Goal: Find specific page/section: Find specific page/section

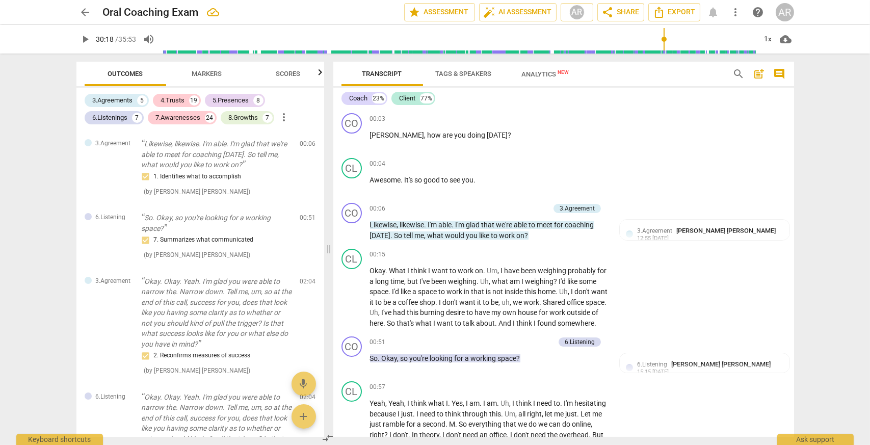
scroll to position [3753, 0]
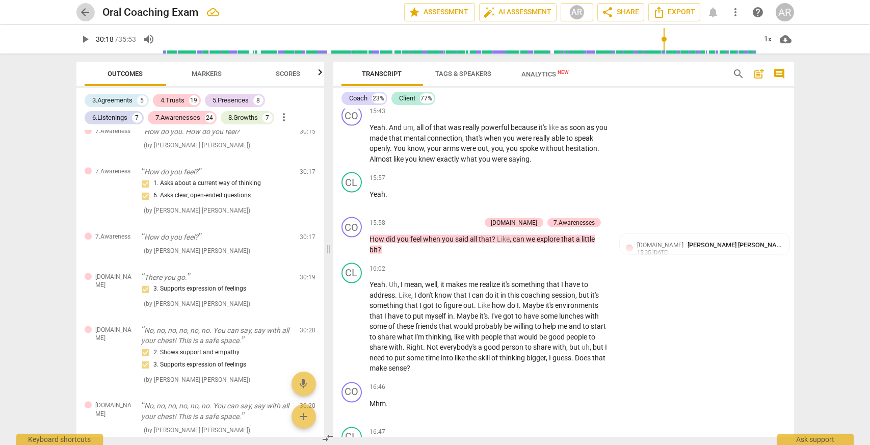
click at [85, 14] on span "arrow_back" at bounding box center [86, 12] width 12 height 12
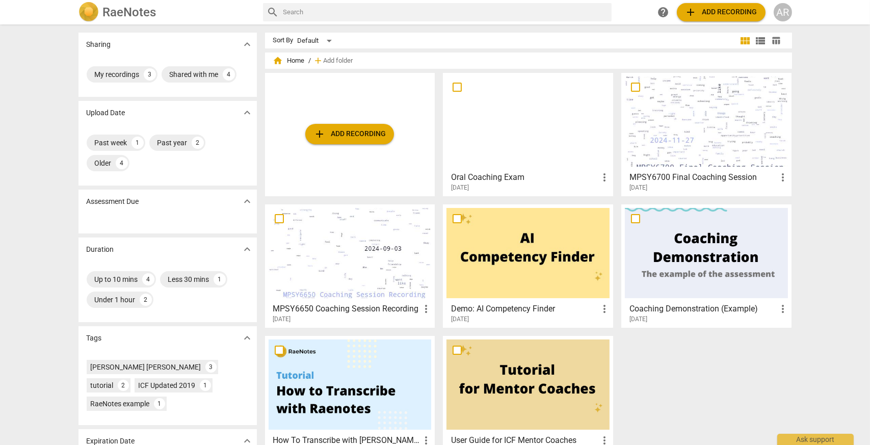
click at [403, 231] on div at bounding box center [350, 253] width 163 height 90
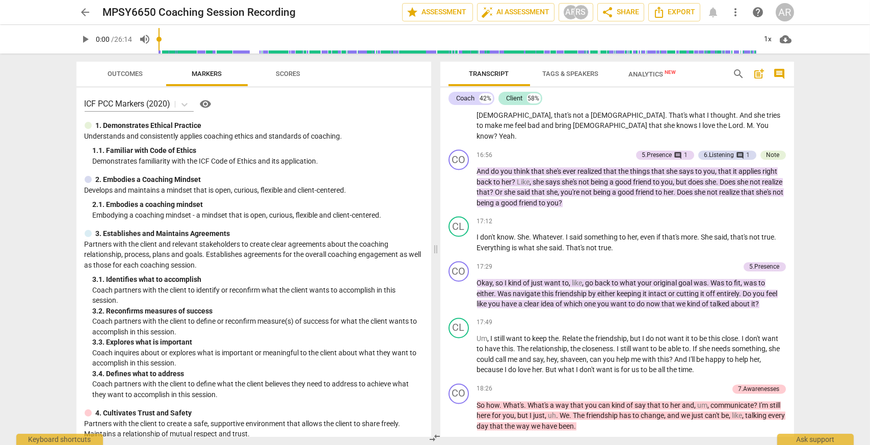
scroll to position [4333, 0]
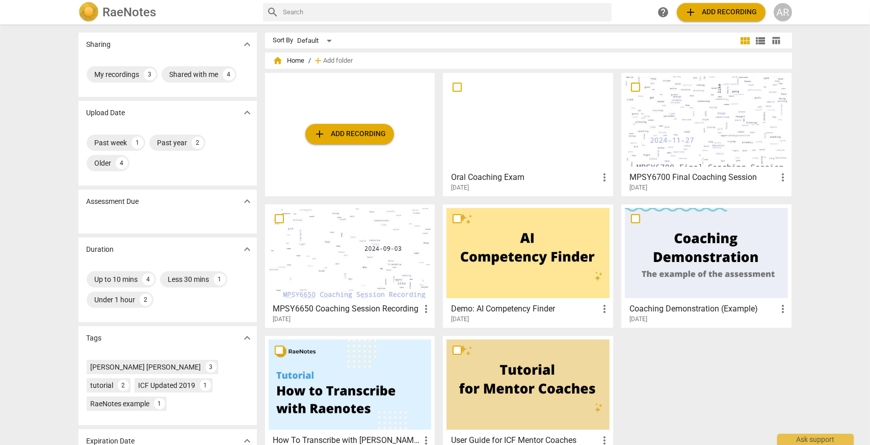
click at [666, 133] on div at bounding box center [706, 121] width 163 height 90
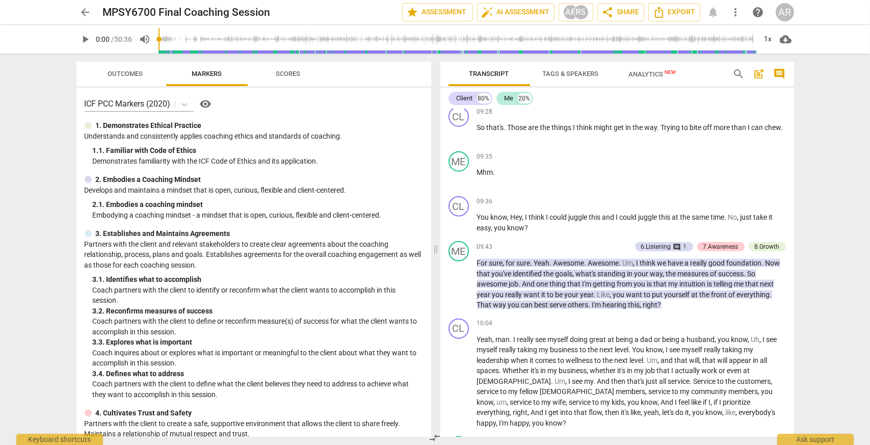
scroll to position [2753, 0]
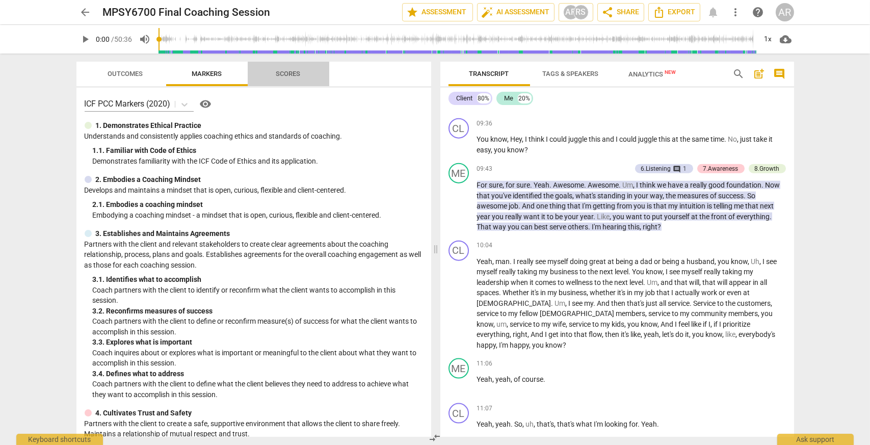
click at [266, 77] on span "Scores" at bounding box center [288, 74] width 49 height 14
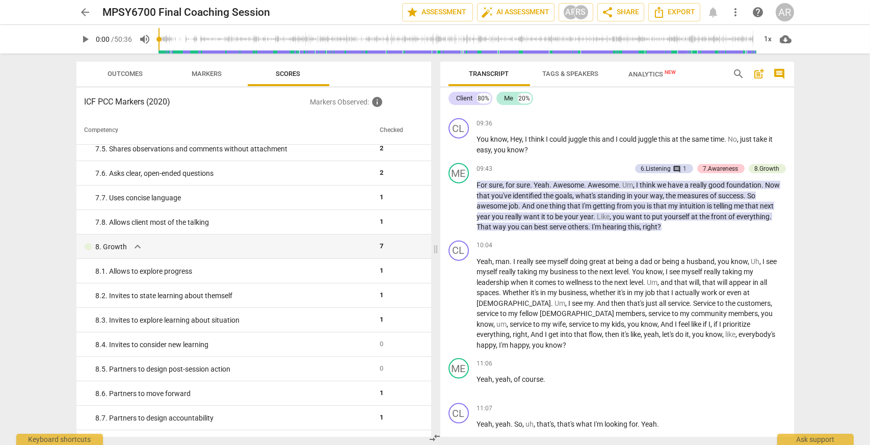
scroll to position [858, 0]
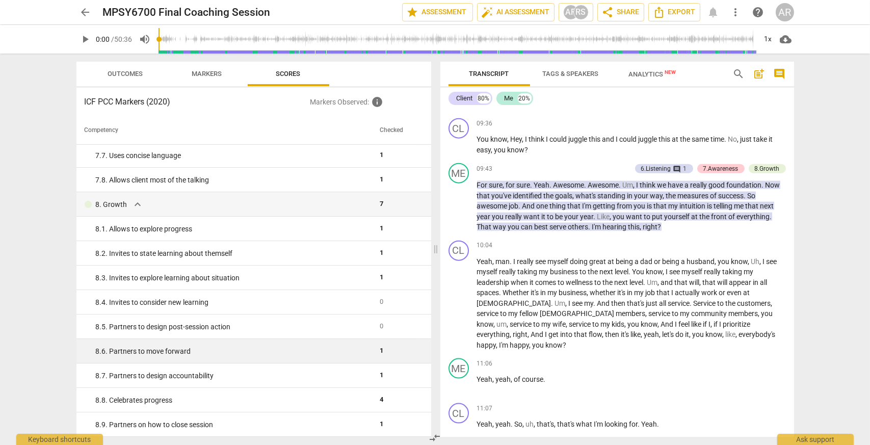
click at [240, 345] on td "8. 6. Partners to move forward" at bounding box center [226, 351] width 300 height 24
click at [142, 351] on div "8. 6. Partners to move forward" at bounding box center [234, 351] width 276 height 11
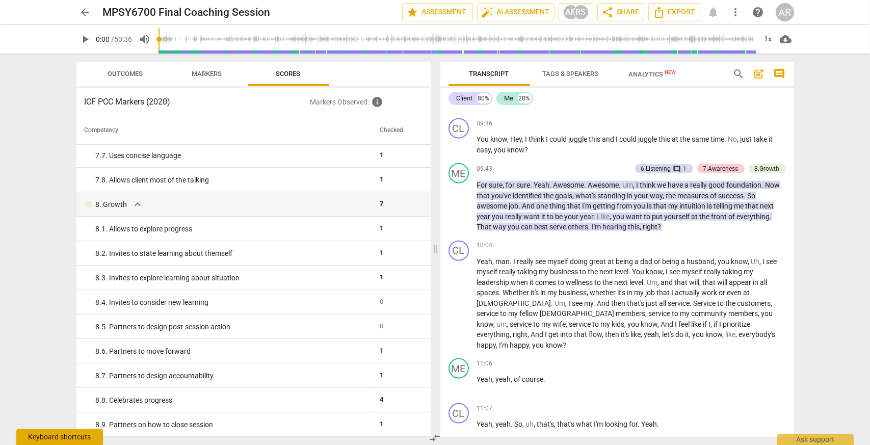
click at [62, 439] on div "Keyboard shortcuts" at bounding box center [59, 437] width 87 height 16
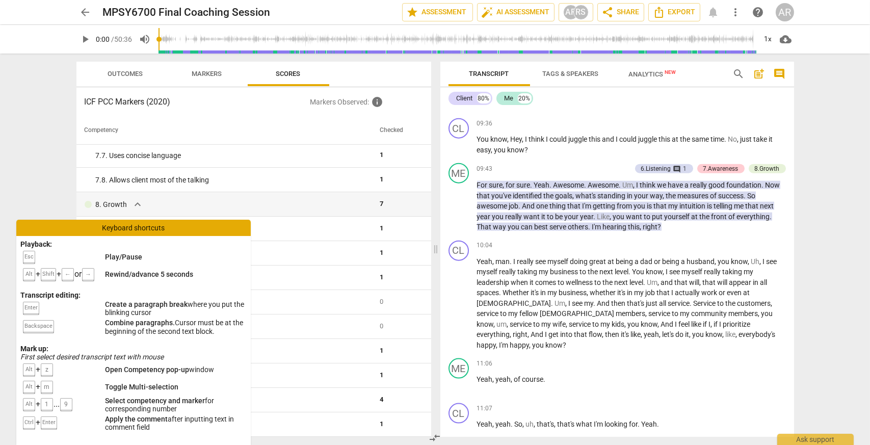
click at [58, 186] on div "arrow_back MPSY6700 Final Coaching Session edit star Assessment auto_fix_high A…" at bounding box center [435, 222] width 870 height 445
click at [122, 227] on div "Keyboard shortcuts" at bounding box center [133, 228] width 235 height 16
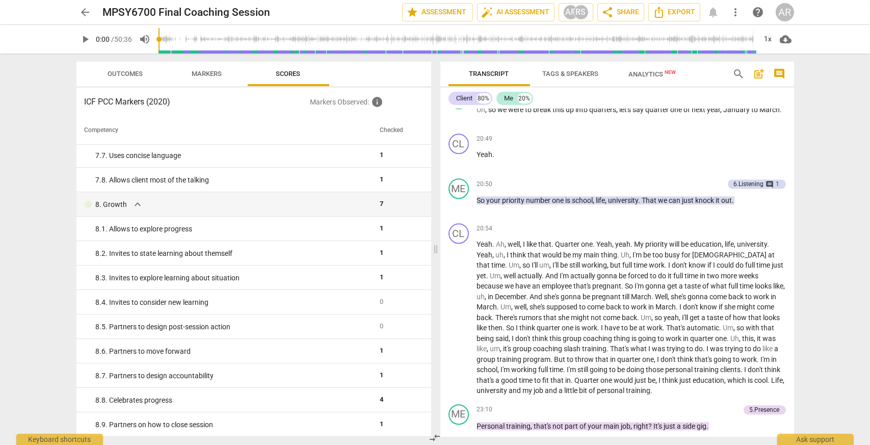
scroll to position [5659, 0]
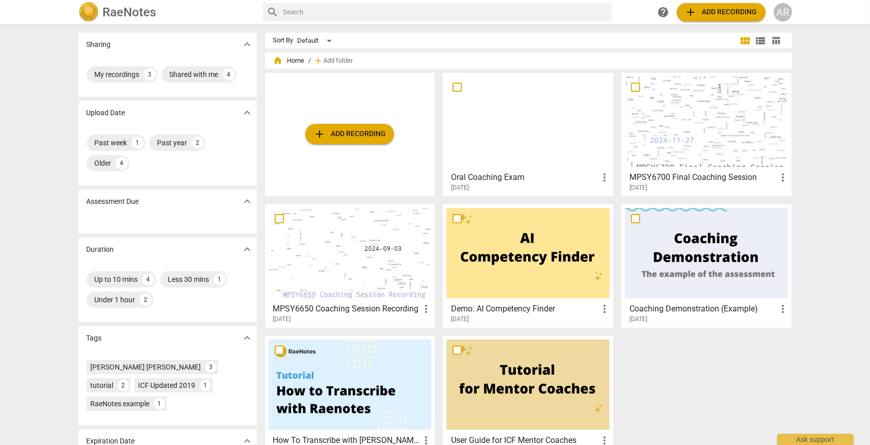
click at [530, 132] on div at bounding box center [528, 121] width 163 height 90
